Goal: Information Seeking & Learning: Find specific fact

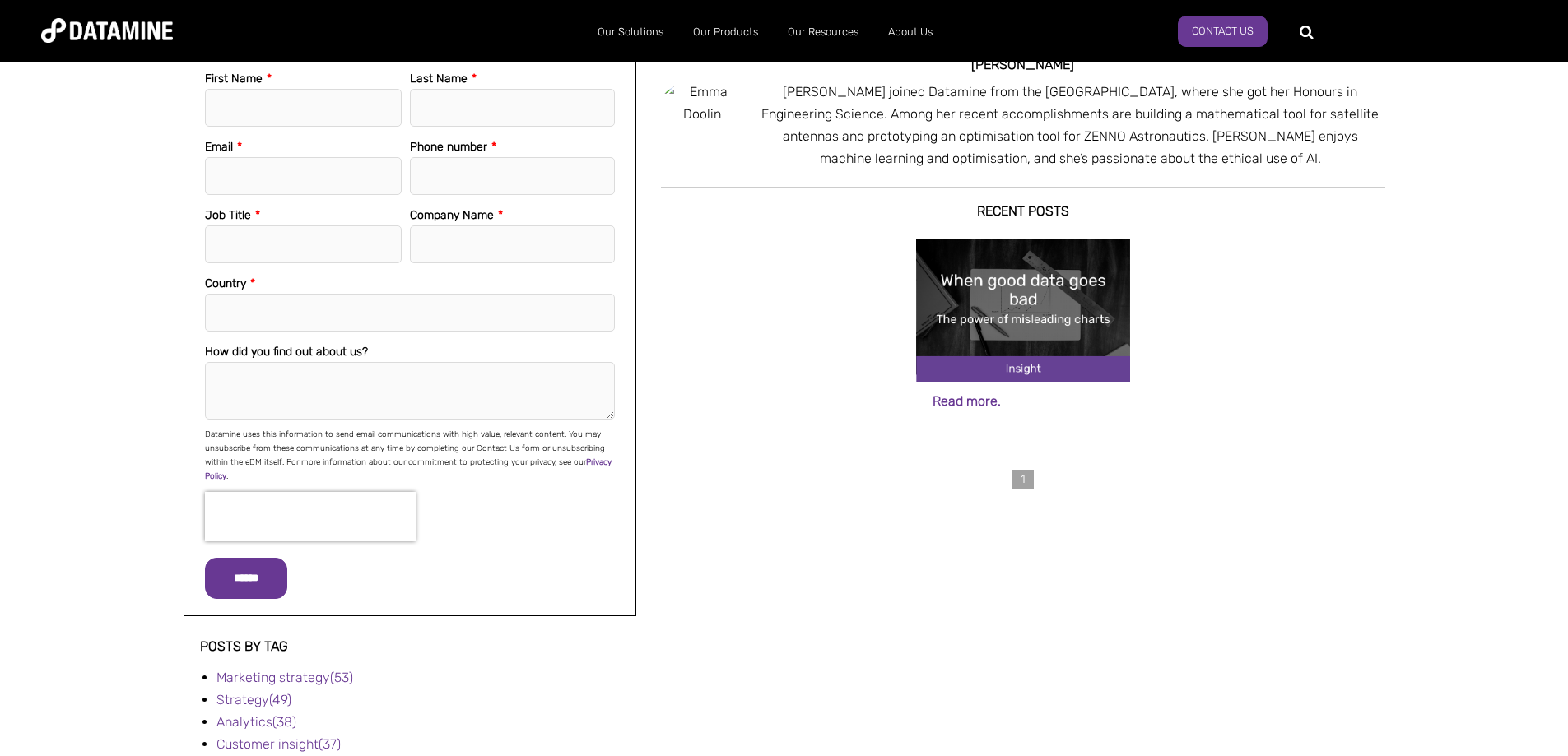
scroll to position [412, 0]
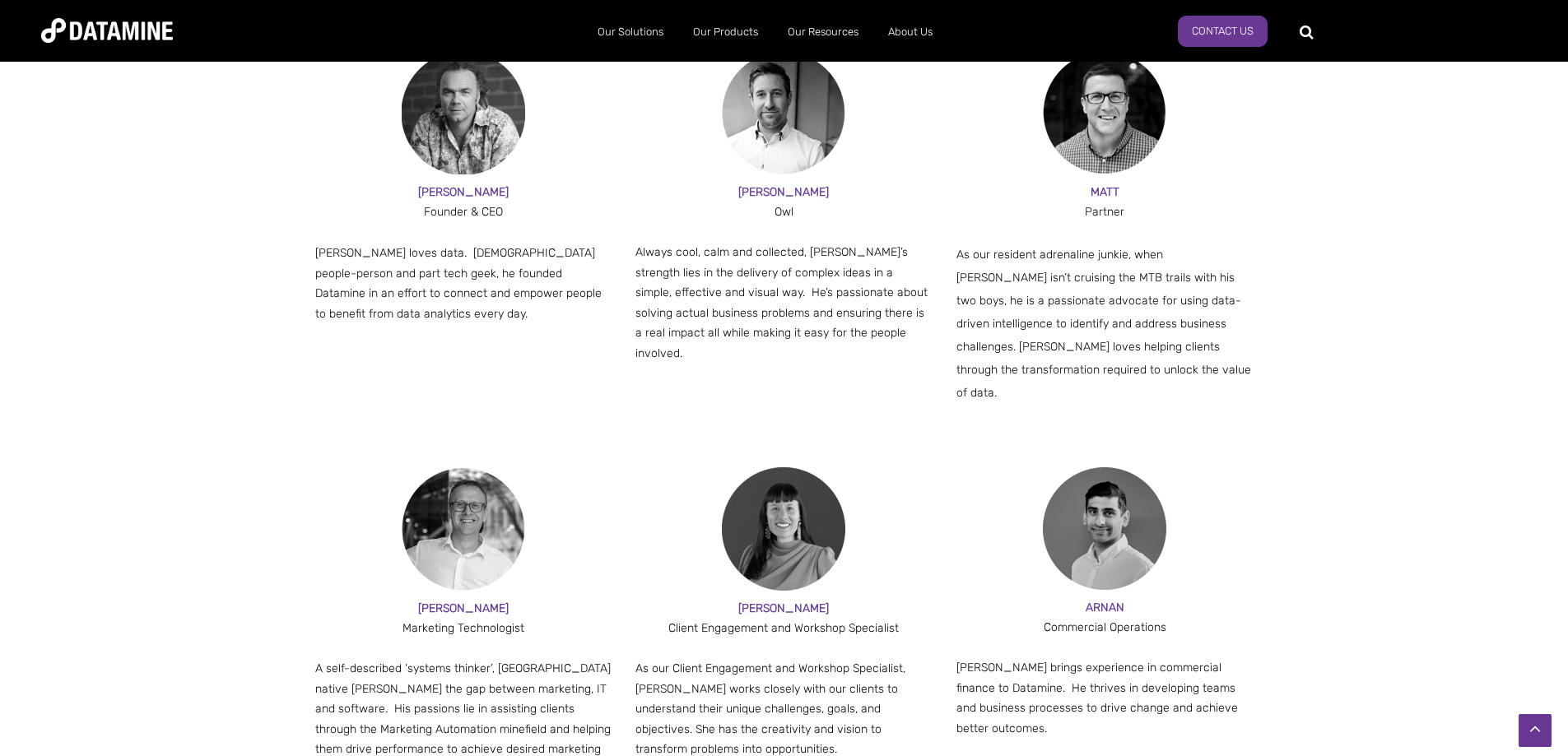
scroll to position [1069, 0]
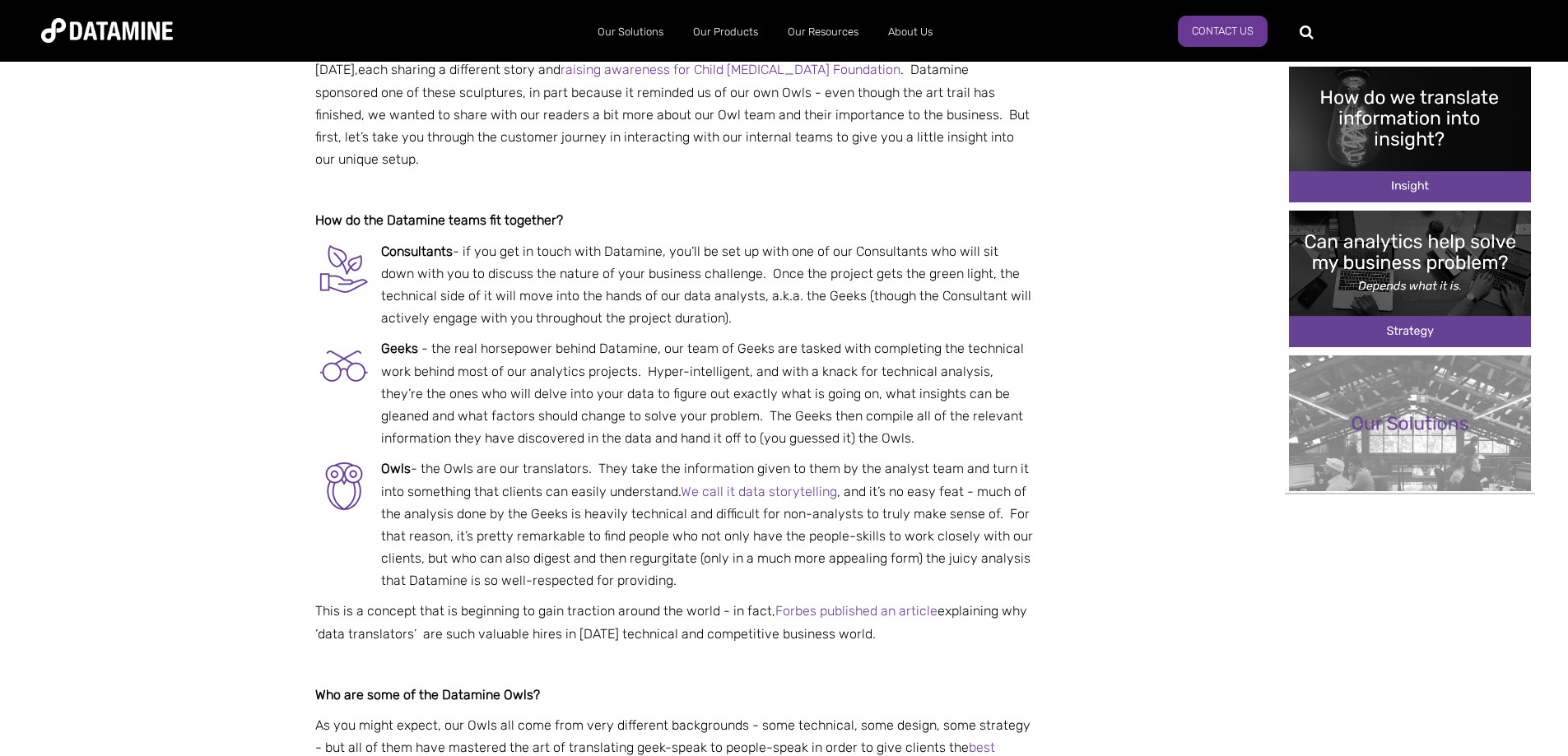
scroll to position [601, 0]
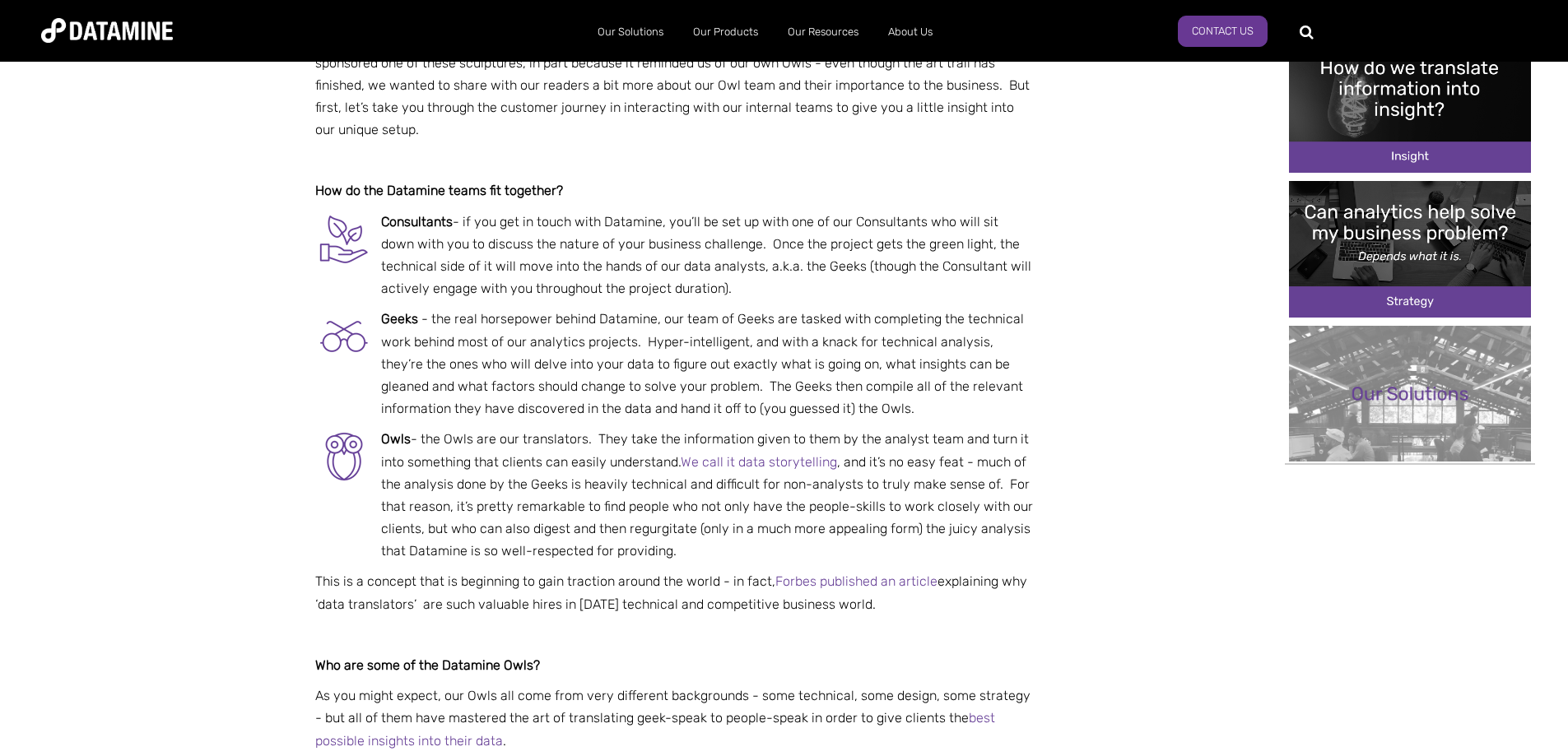
click at [787, 473] on p "Owls - the Owls are our translators. They take the information given to them by…" at bounding box center [674, 495] width 718 height 134
drag, startPoint x: 791, startPoint y: 474, endPoint x: 723, endPoint y: 476, distance: 68.0
click at [723, 476] on p "Owls - the Owls are our translators. They take the information given to them by…" at bounding box center [674, 495] width 718 height 134
copy p "regurgitate"
click at [773, 474] on p "Owls - the Owls are our translators. They take the information given to them by…" at bounding box center [674, 495] width 718 height 134
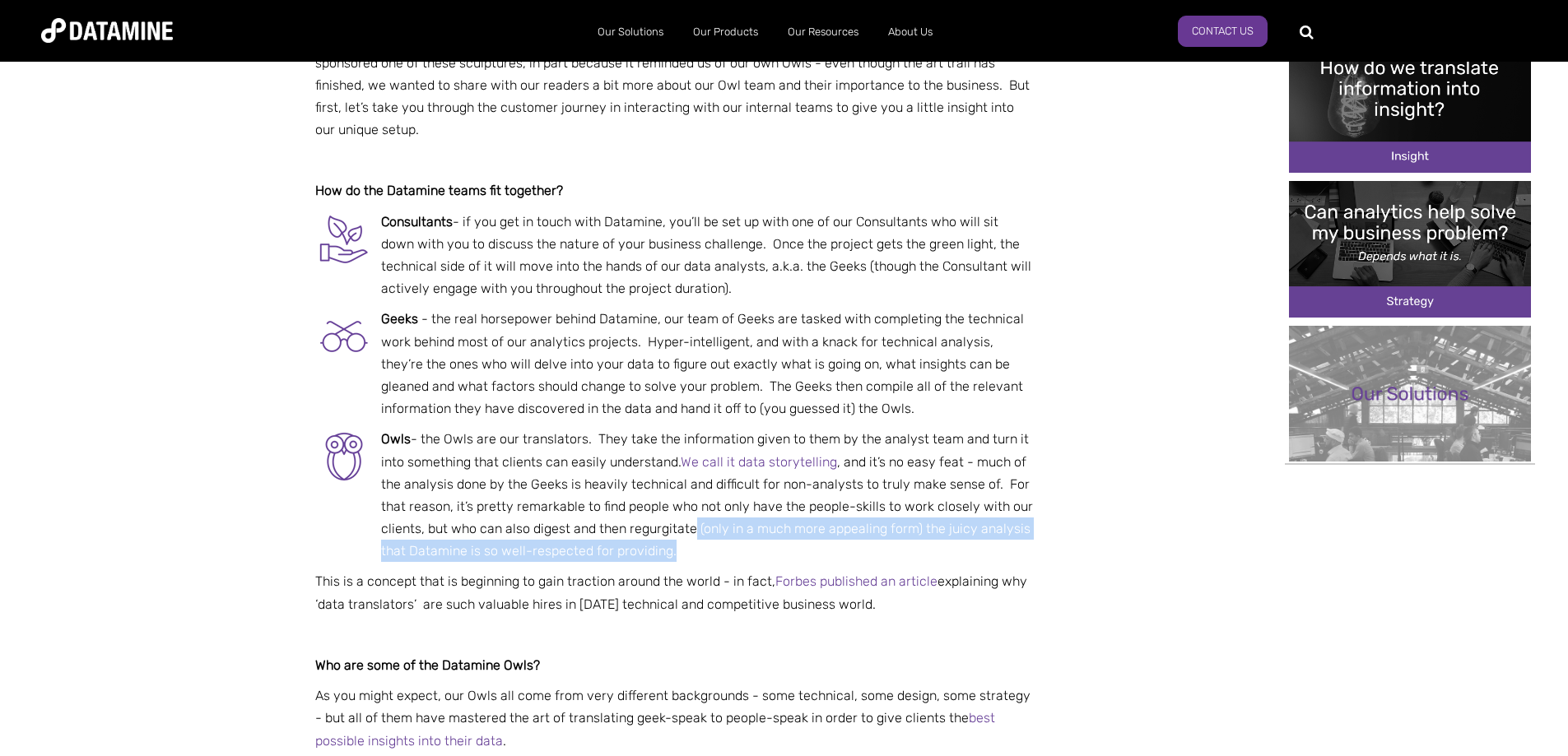
drag, startPoint x: 790, startPoint y: 472, endPoint x: 648, endPoint y: 482, distance: 142.4
click at [643, 485] on p "Owls - the Owls are our translators. They take the information given to them by…" at bounding box center [674, 495] width 718 height 134
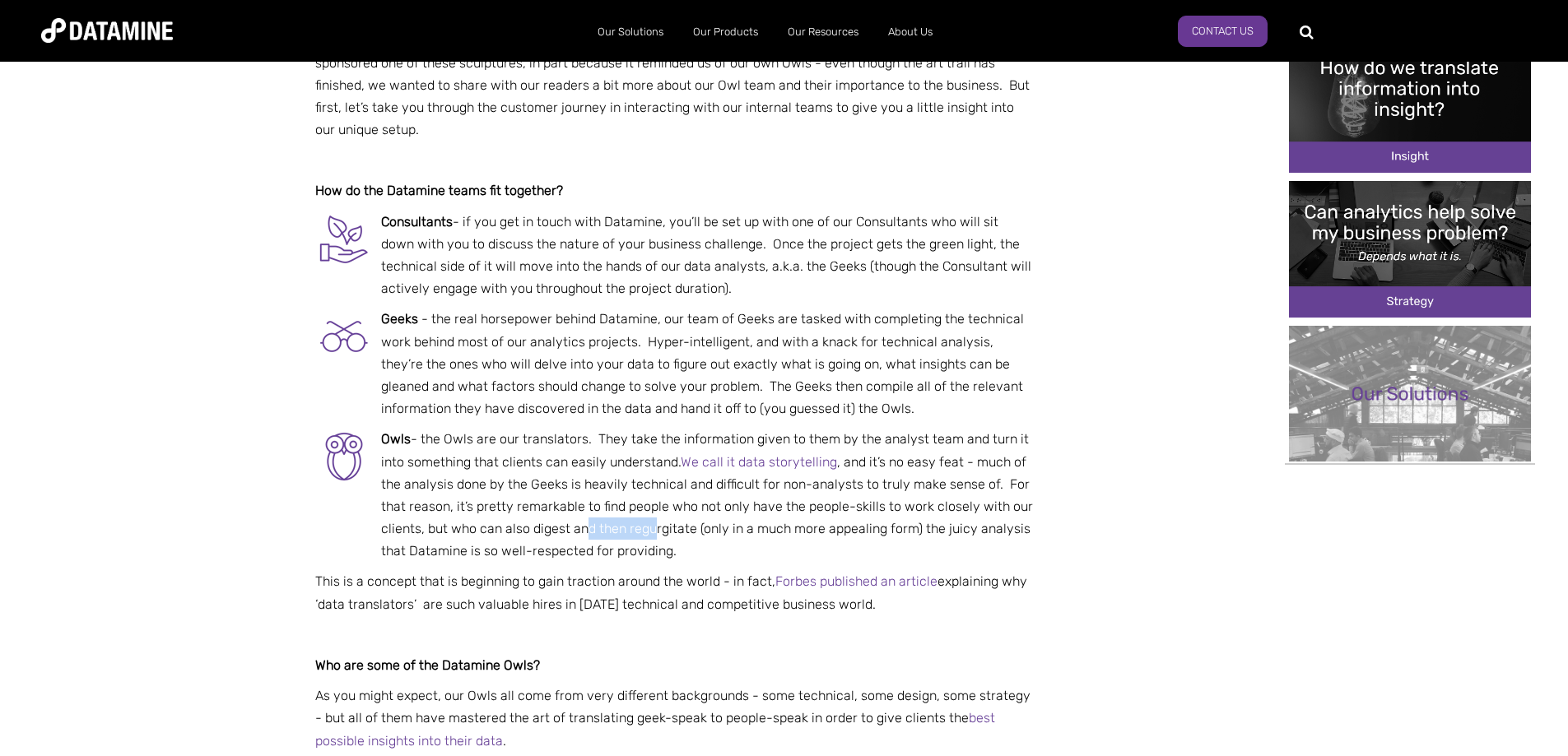
drag, startPoint x: 699, startPoint y: 471, endPoint x: 746, endPoint y: 481, distance: 48.1
click at [746, 481] on p "Owls - the Owls are our translators. They take the information given to them by…" at bounding box center [674, 495] width 718 height 134
click at [762, 505] on p "Owls - the Owls are our translators. They take the information given to them by…" at bounding box center [674, 495] width 718 height 134
drag, startPoint x: 787, startPoint y: 472, endPoint x: 722, endPoint y: 477, distance: 65.2
click at [722, 477] on p "Owls - the Owls are our translators. They take the information given to them by…" at bounding box center [674, 495] width 718 height 134
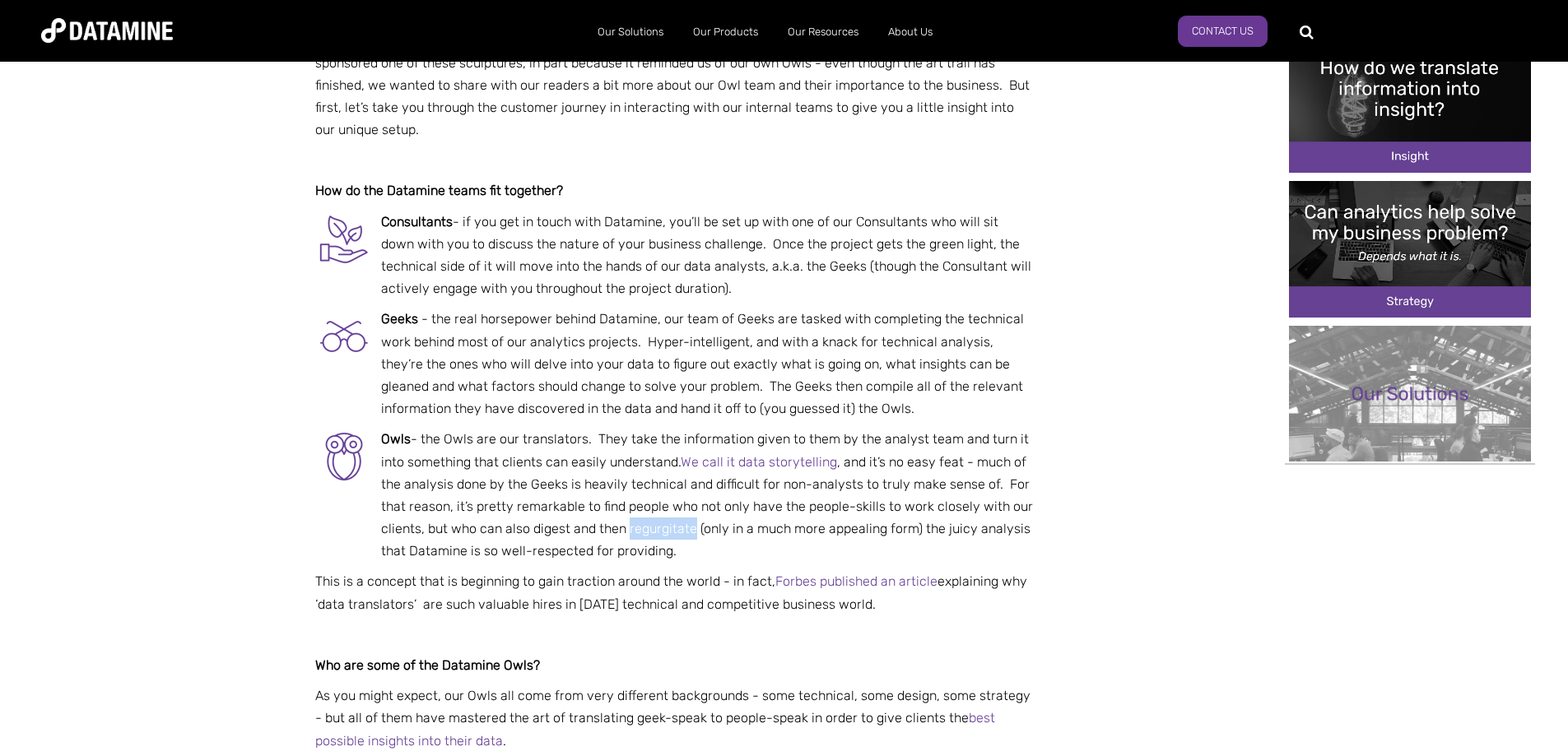
copy p "regurgitate"
drag, startPoint x: 787, startPoint y: 474, endPoint x: 718, endPoint y: 473, distance: 69.0
click at [718, 473] on p "Owls - the Owls are our translators. They take the information given to them by…" at bounding box center [674, 495] width 718 height 134
click at [804, 498] on p "Owls - the Owls are our translators. They take the information given to them by…" at bounding box center [674, 495] width 718 height 134
click at [788, 478] on p "Owls - the Owls are our translators. They take the information given to them by…" at bounding box center [674, 495] width 718 height 134
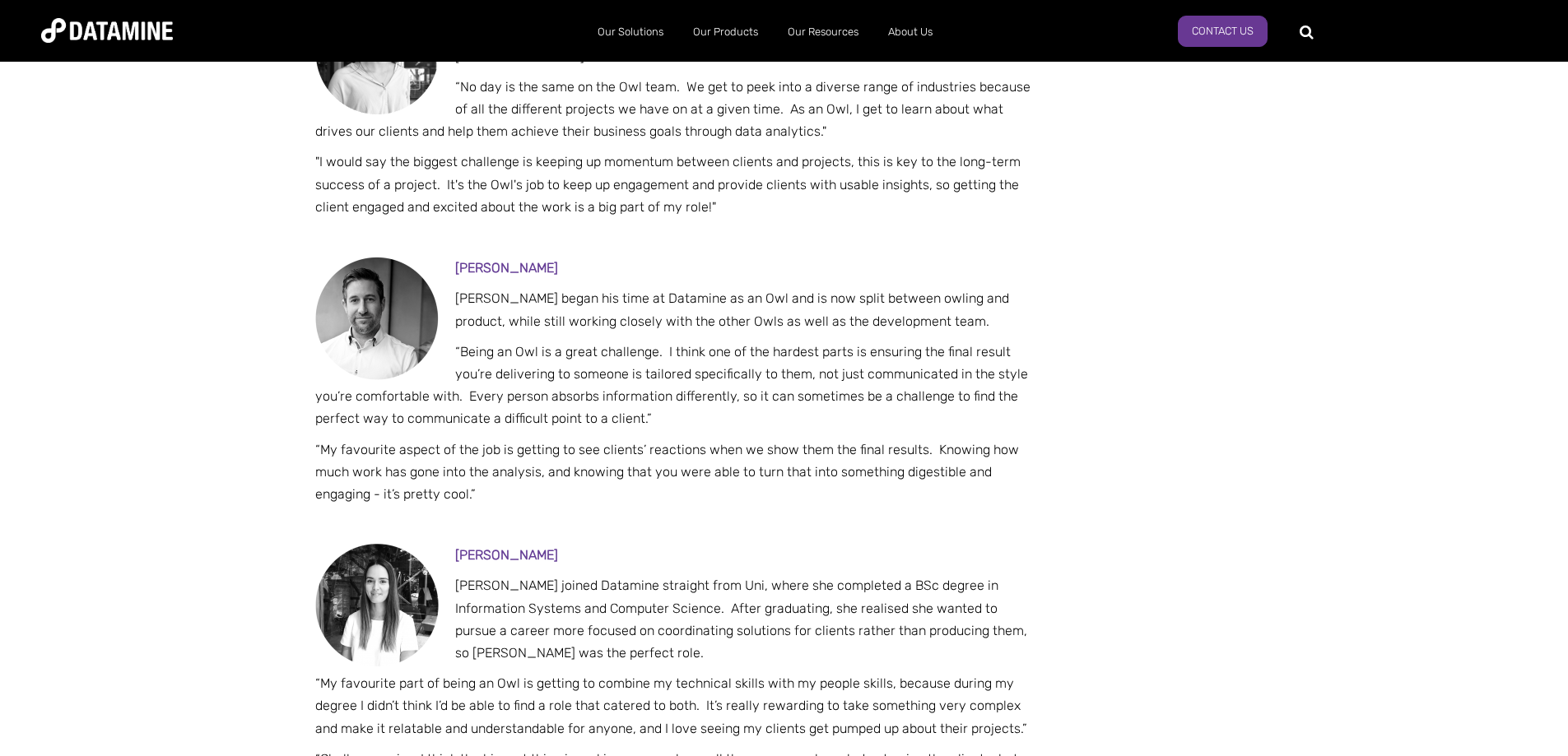
scroll to position [1671, 0]
